Goal: Check status: Check status

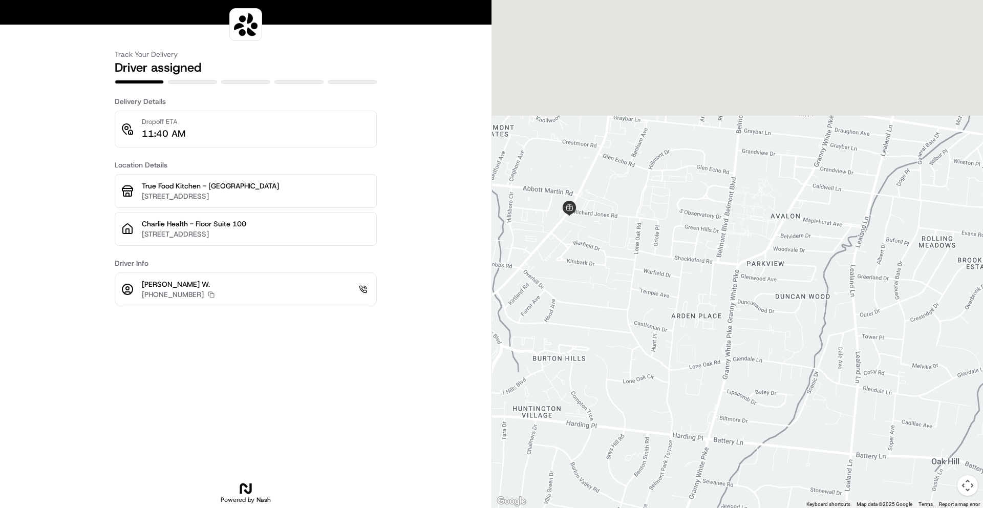
drag, startPoint x: 676, startPoint y: 123, endPoint x: 681, endPoint y: 291, distance: 167.5
click at [692, 377] on div at bounding box center [737, 254] width 491 height 508
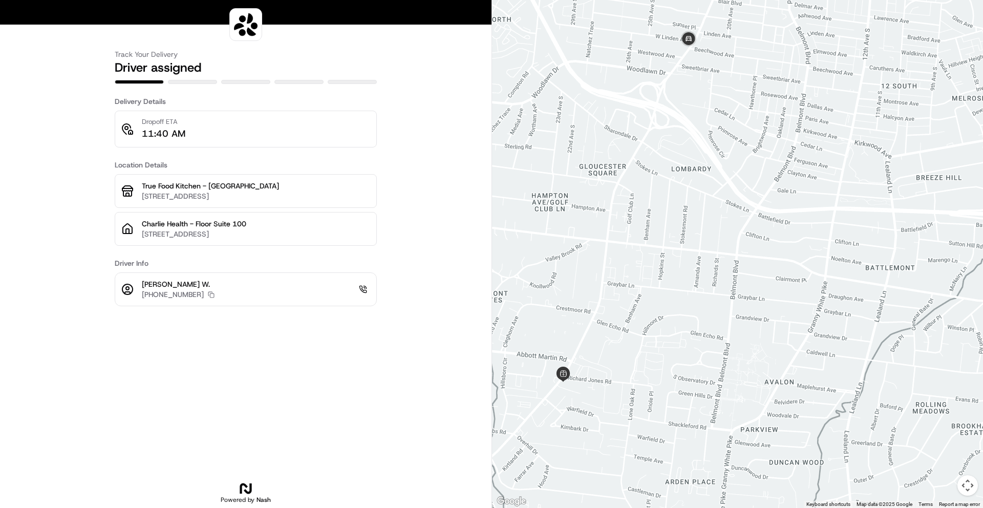
drag, startPoint x: 631, startPoint y: 202, endPoint x: 628, endPoint y: 354, distance: 152.6
click at [628, 354] on div at bounding box center [737, 254] width 491 height 508
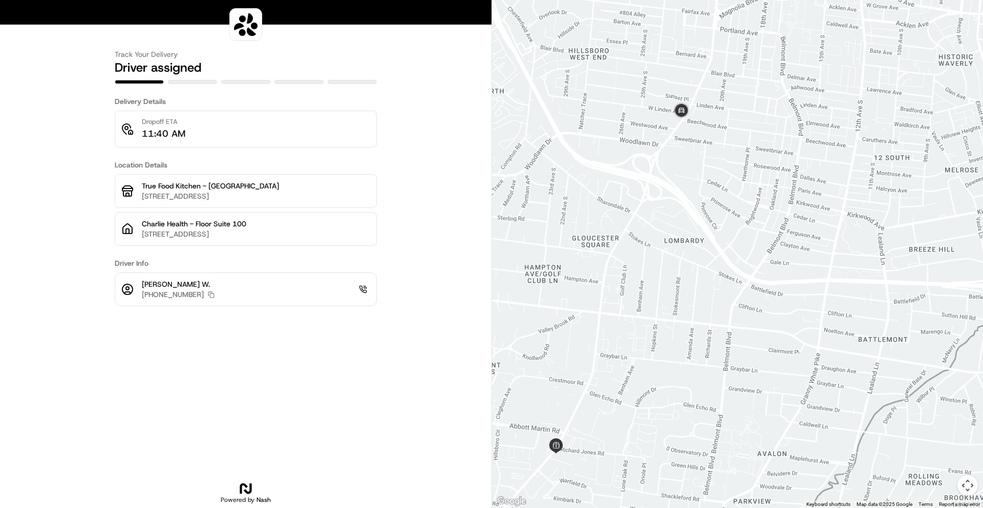
drag, startPoint x: 664, startPoint y: 197, endPoint x: 656, endPoint y: 271, distance: 74.7
click at [656, 271] on div at bounding box center [737, 254] width 491 height 508
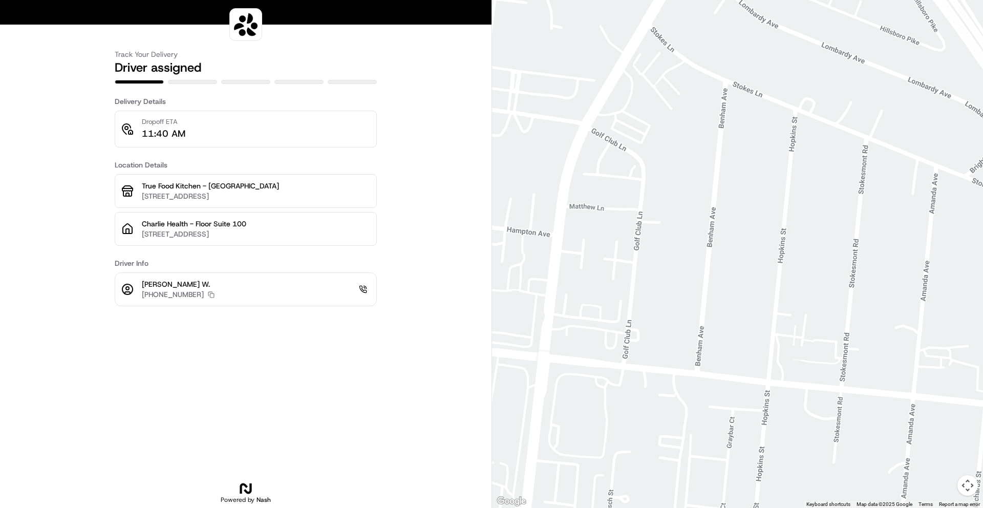
drag, startPoint x: 603, startPoint y: 182, endPoint x: 768, endPoint y: -36, distance: 274.0
click at [768, 0] on html "Track Your Delivery Driver assigned Delivery Details Dropoff ETA 11:40 AM Locat…" at bounding box center [491, 254] width 983 height 508
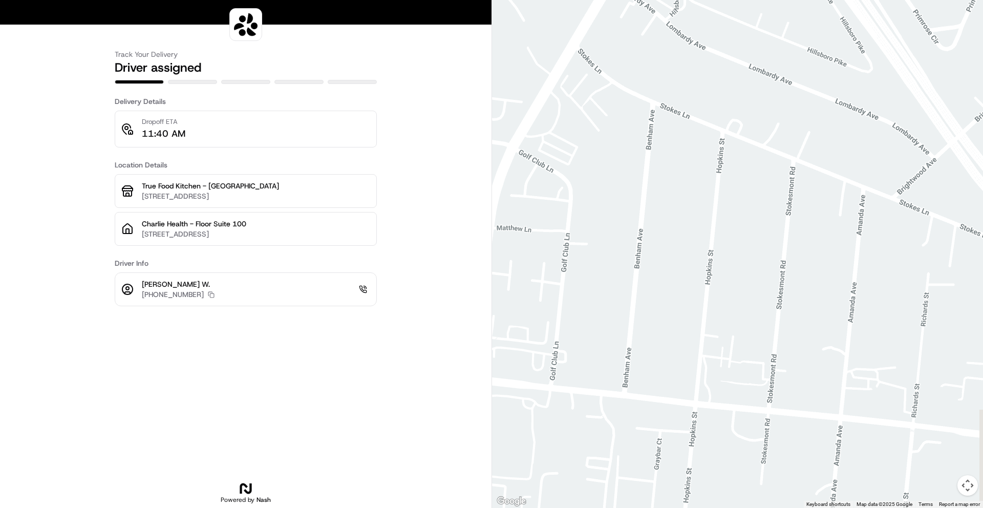
drag, startPoint x: 615, startPoint y: 304, endPoint x: 544, endPoint y: 357, distance: 88.5
click at [544, 357] on div at bounding box center [737, 254] width 491 height 508
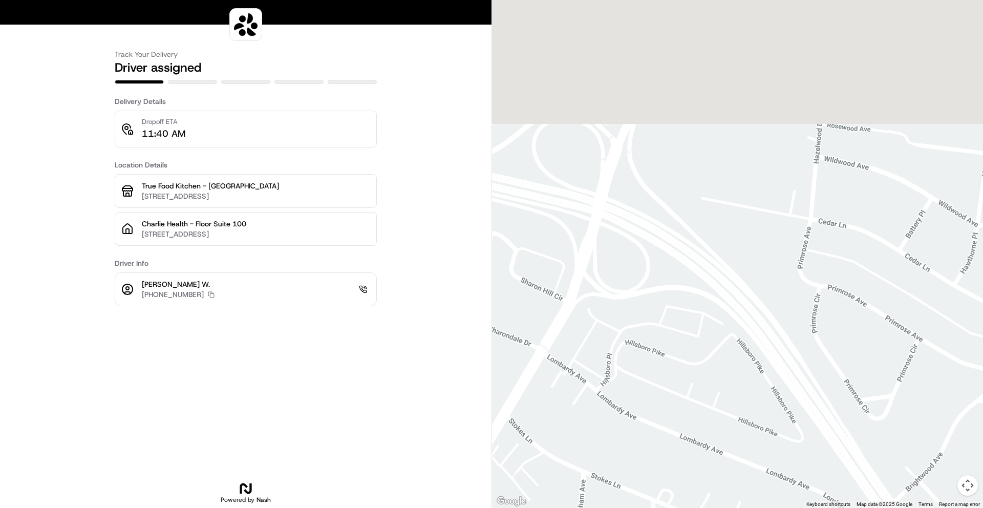
drag, startPoint x: 617, startPoint y: 318, endPoint x: 625, endPoint y: 366, distance: 48.3
click at [626, 368] on div at bounding box center [737, 254] width 491 height 508
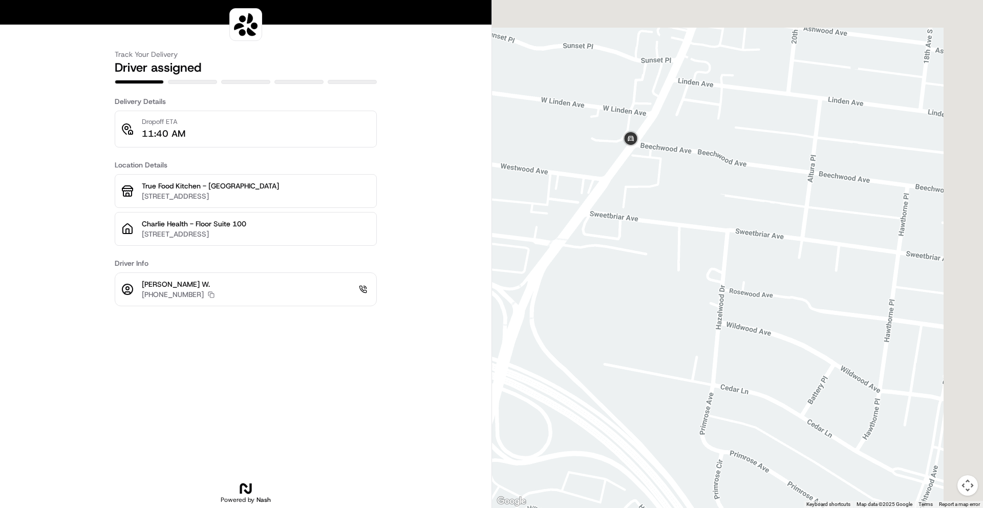
drag, startPoint x: 583, startPoint y: 332, endPoint x: 525, endPoint y: 388, distance: 80.0
click at [525, 388] on div at bounding box center [737, 254] width 491 height 508
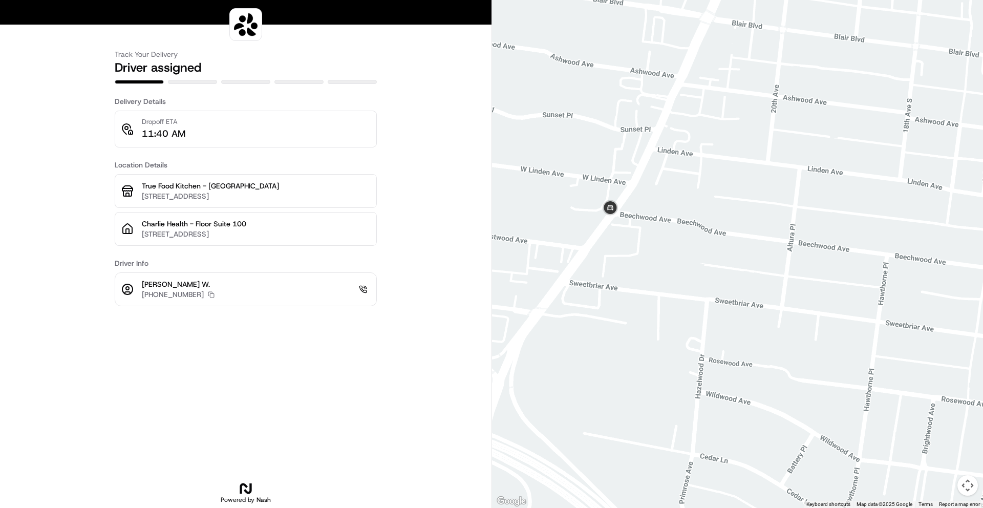
drag, startPoint x: 691, startPoint y: 179, endPoint x: 764, endPoint y: 152, distance: 77.8
click at [764, 152] on div at bounding box center [737, 254] width 491 height 508
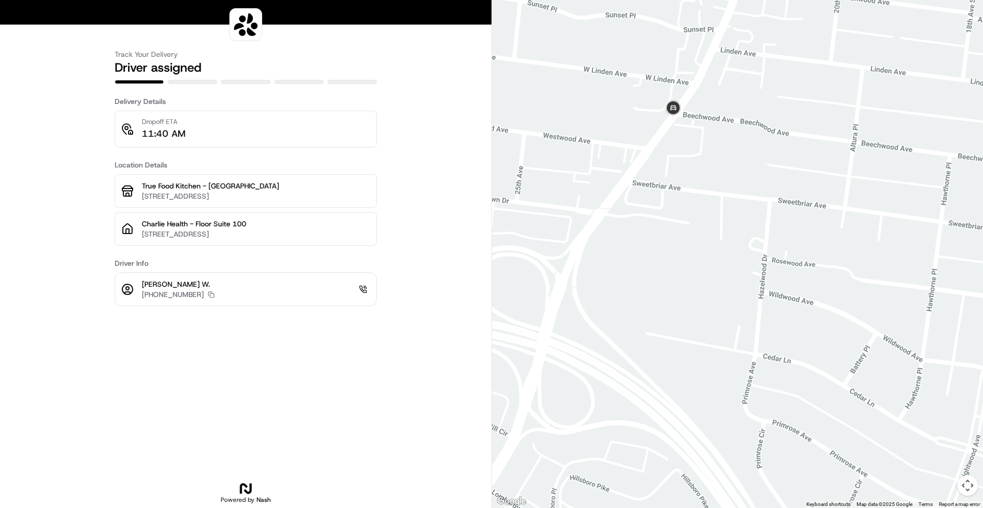
drag, startPoint x: 635, startPoint y: 331, endPoint x: 699, endPoint y: 230, distance: 119.6
click at [699, 230] on div at bounding box center [737, 254] width 491 height 508
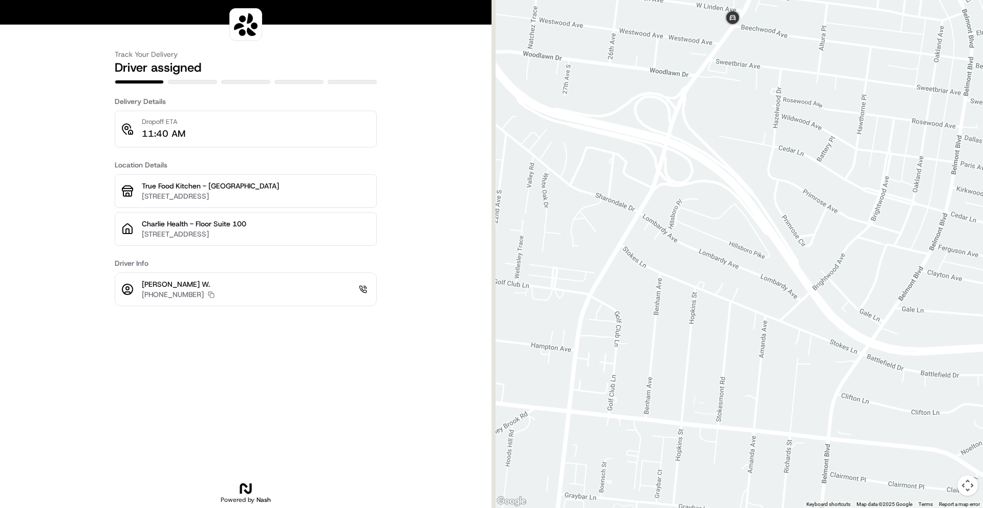
drag, startPoint x: 678, startPoint y: 266, endPoint x: 675, endPoint y: 238, distance: 28.8
click at [727, 110] on div at bounding box center [737, 254] width 491 height 508
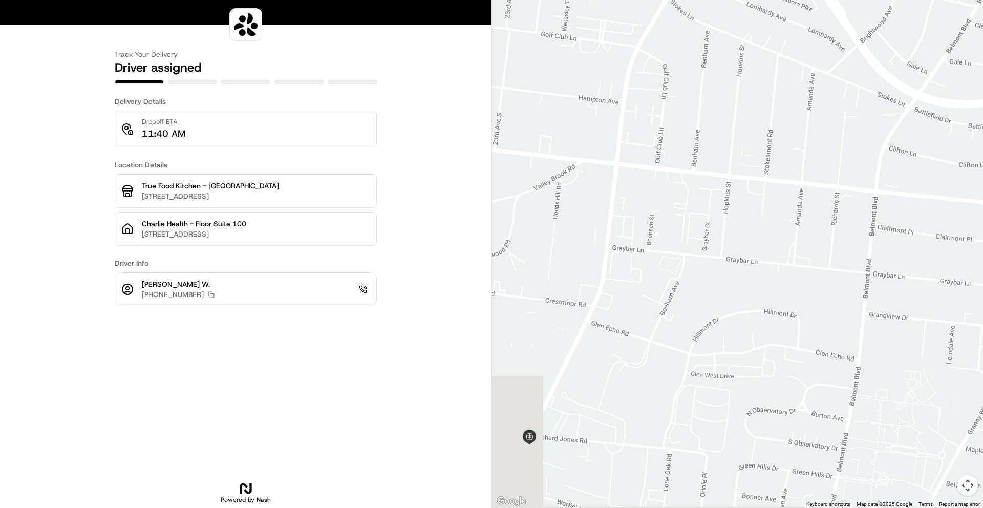
drag, startPoint x: 631, startPoint y: 407, endPoint x: 671, endPoint y: 159, distance: 251.0
click at [671, 159] on div at bounding box center [737, 254] width 491 height 508
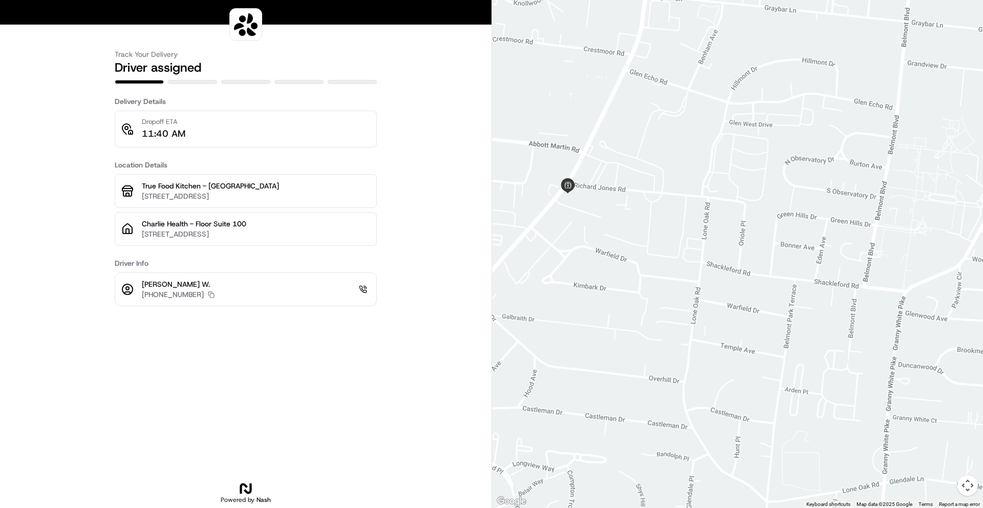
drag, startPoint x: 626, startPoint y: 261, endPoint x: 667, endPoint y: 249, distance: 42.0
click at [667, 249] on div at bounding box center [737, 254] width 491 height 508
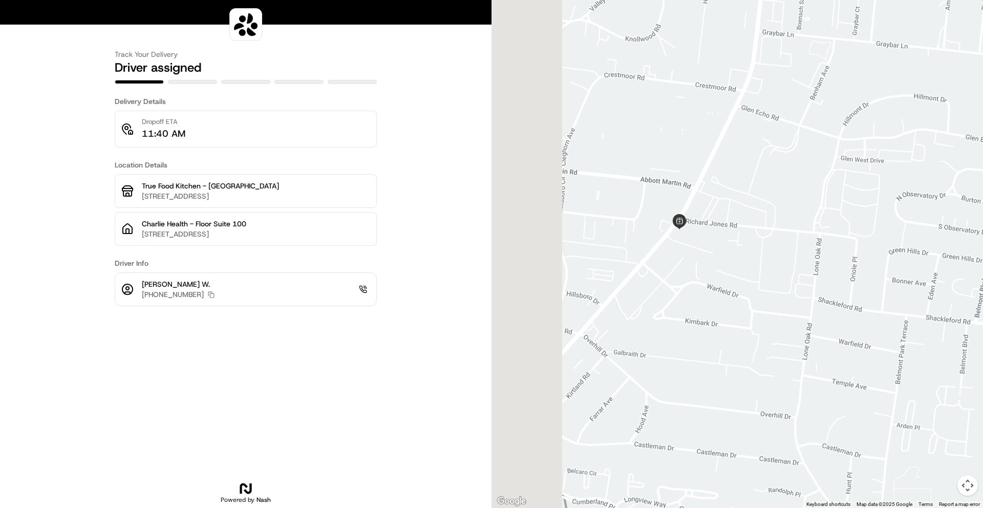
drag, startPoint x: 550, startPoint y: 273, endPoint x: 668, endPoint y: 309, distance: 123.6
click at [668, 310] on div at bounding box center [737, 254] width 491 height 508
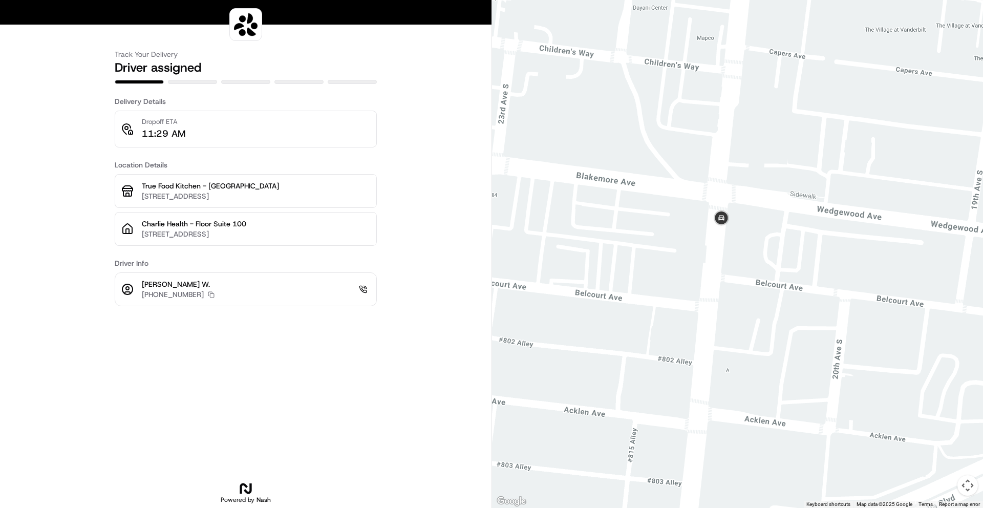
drag, startPoint x: 758, startPoint y: 272, endPoint x: 742, endPoint y: 248, distance: 28.8
click at [742, 248] on div at bounding box center [737, 254] width 491 height 508
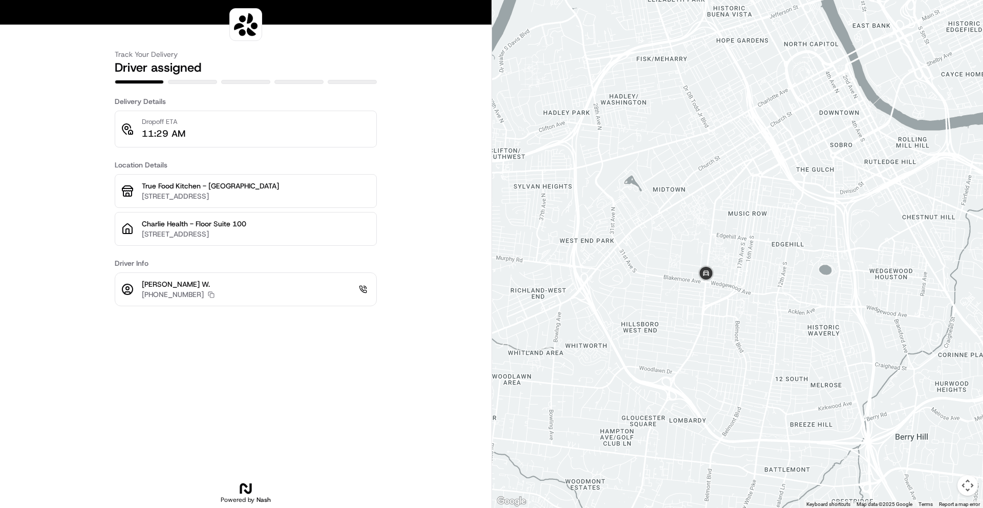
drag, startPoint x: 716, startPoint y: 368, endPoint x: 625, endPoint y: 190, distance: 199.4
click at [625, 190] on div at bounding box center [737, 254] width 491 height 508
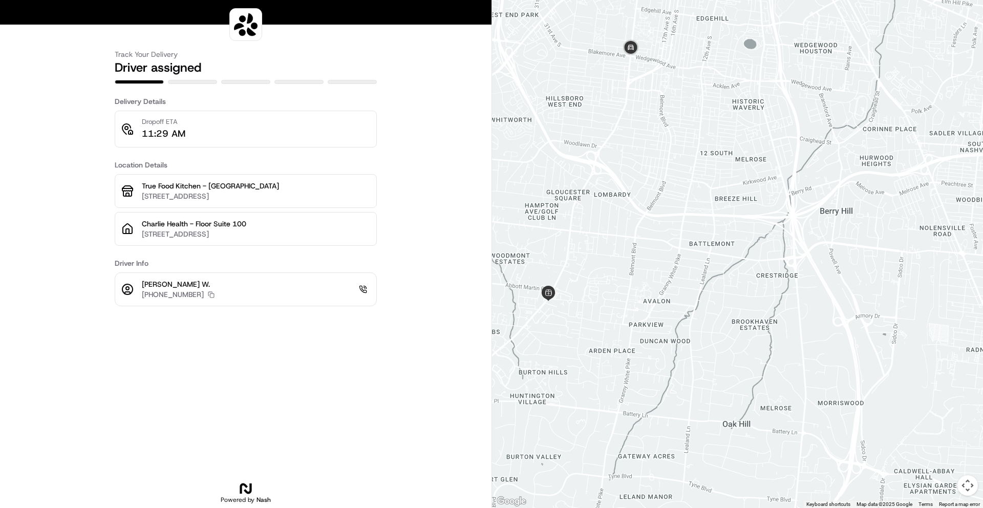
drag, startPoint x: 644, startPoint y: 376, endPoint x: 617, endPoint y: 293, distance: 87.8
click at [617, 293] on div at bounding box center [737, 254] width 491 height 508
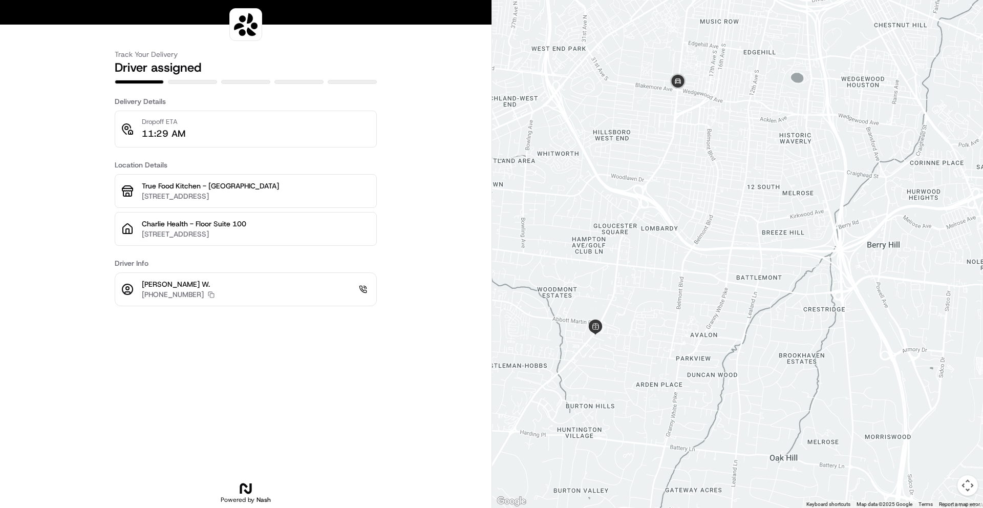
drag, startPoint x: 660, startPoint y: 168, endPoint x: 707, endPoint y: 204, distance: 59.2
click at [707, 204] on div at bounding box center [737, 254] width 491 height 508
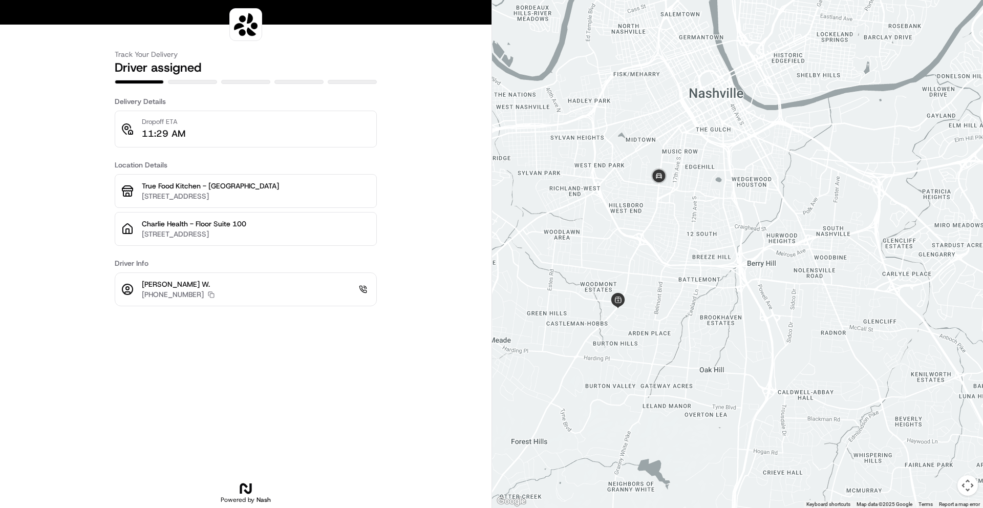
drag, startPoint x: 703, startPoint y: 315, endPoint x: 679, endPoint y: 282, distance: 41.8
click at [679, 282] on div at bounding box center [737, 254] width 491 height 508
